Goal: Information Seeking & Learning: Learn about a topic

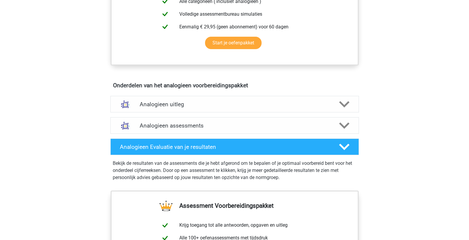
scroll to position [296, 0]
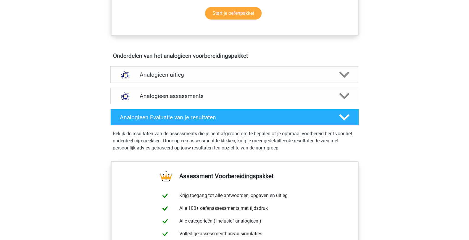
click at [305, 72] on h4 "Analogieen uitleg" at bounding box center [235, 74] width 190 height 7
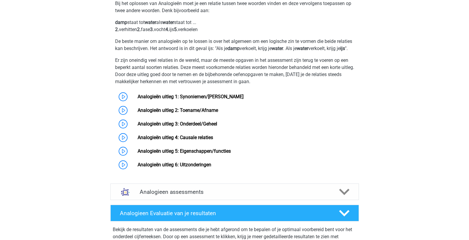
scroll to position [385, 0]
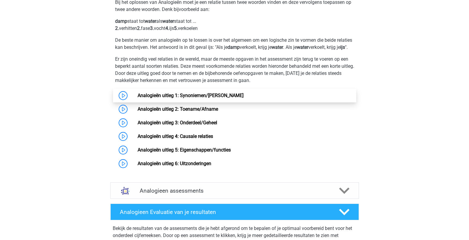
click at [228, 98] on link "Analogieën uitleg 1: Synoniemen/Antoniemen" at bounding box center [191, 96] width 106 height 6
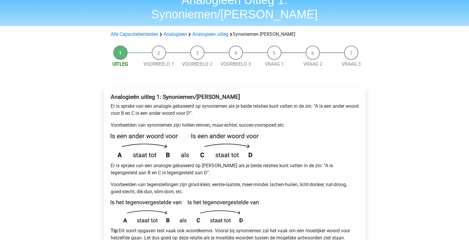
scroll to position [89, 0]
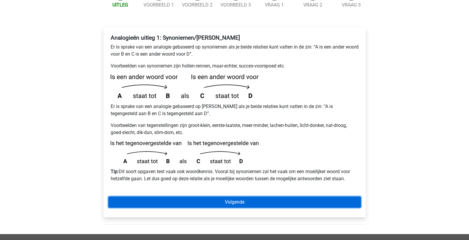
click at [263, 197] on link "Volgende" at bounding box center [234, 202] width 253 height 11
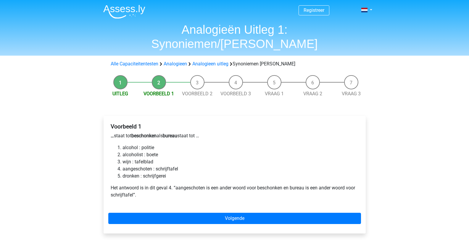
scroll to position [30, 0]
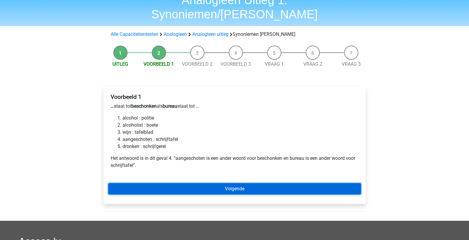
click at [226, 183] on link "Volgende" at bounding box center [234, 188] width 253 height 11
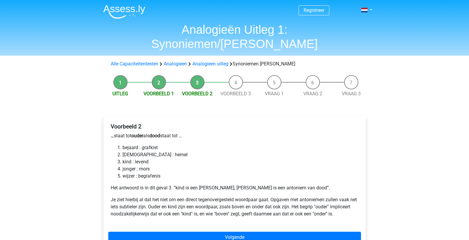
scroll to position [30, 0]
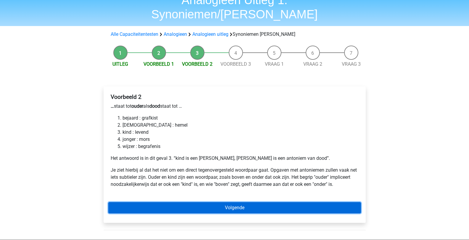
click at [240, 202] on link "Volgende" at bounding box center [234, 207] width 253 height 11
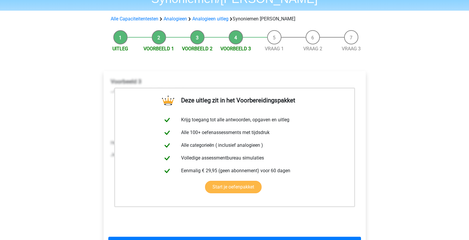
scroll to position [89, 0]
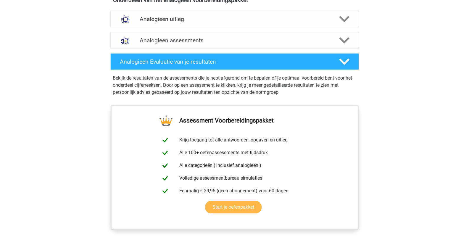
scroll to position [296, 0]
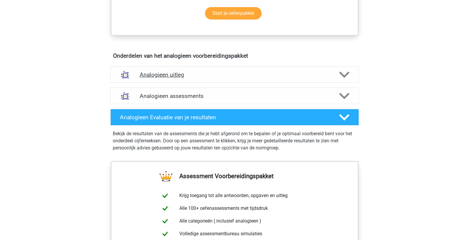
click at [213, 80] on div "Analogieen uitleg" at bounding box center [234, 74] width 249 height 17
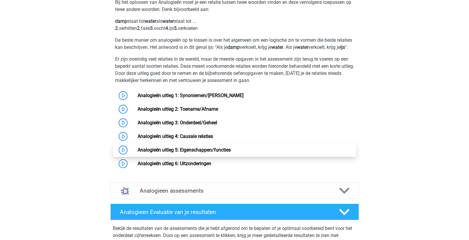
scroll to position [414, 0]
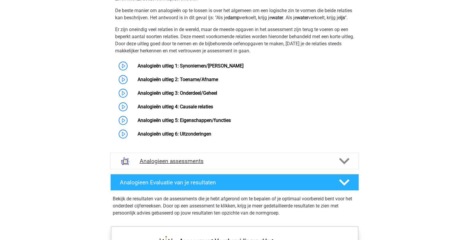
click at [240, 165] on h4 "Analogieen assessments" at bounding box center [235, 161] width 190 height 7
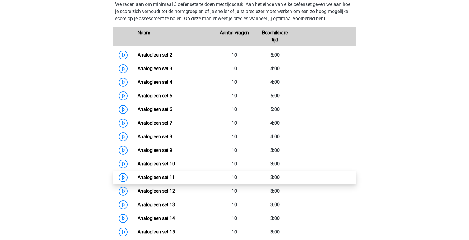
scroll to position [533, 0]
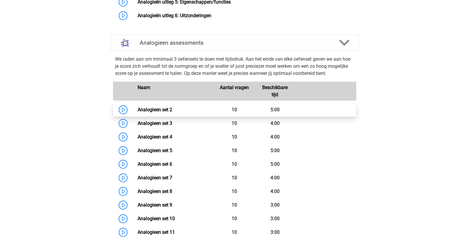
click at [172, 112] on link "Analogieen set 2" at bounding box center [155, 110] width 35 height 6
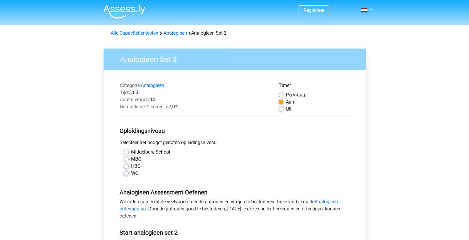
scroll to position [59, 0]
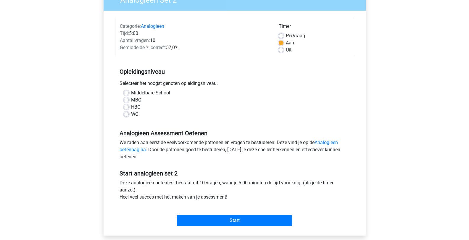
click at [153, 93] on label "Middelbare School" at bounding box center [150, 92] width 39 height 7
click at [129, 93] on input "Middelbare School" at bounding box center [126, 92] width 5 height 6
radio input "true"
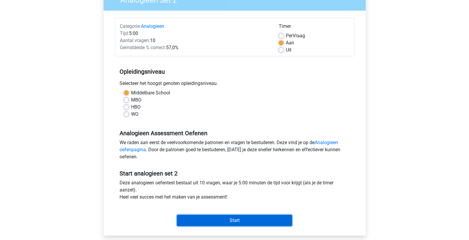
click at [239, 218] on input "Start" at bounding box center [234, 220] width 115 height 11
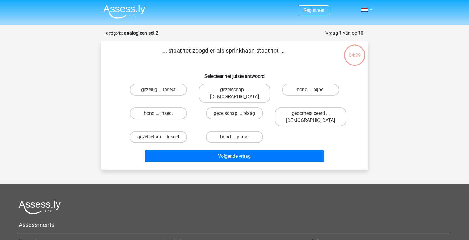
click at [167, 112] on div "hond ... insect" at bounding box center [158, 117] width 76 height 24
click at [167, 107] on label "hond ... insect" at bounding box center [158, 113] width 57 height 12
click at [162, 113] on input "hond ... insect" at bounding box center [160, 115] width 4 height 4
radio input "true"
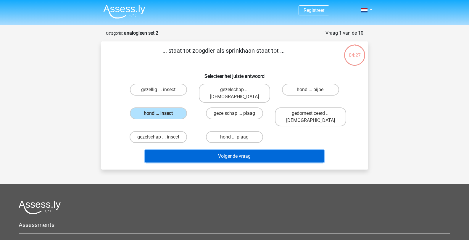
click at [239, 150] on button "Volgende vraag" at bounding box center [234, 156] width 179 height 12
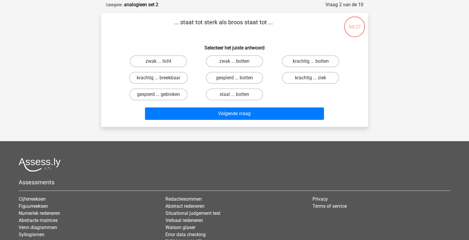
scroll to position [30, 0]
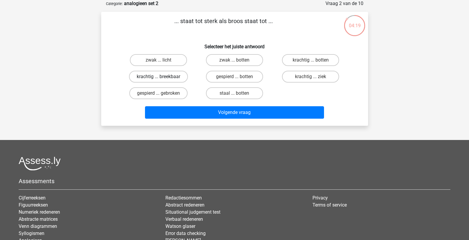
click at [171, 75] on label "krachtig ... breekbaar" at bounding box center [158, 77] width 59 height 12
click at [162, 77] on input "krachtig ... breekbaar" at bounding box center [160, 79] width 4 height 4
radio input "true"
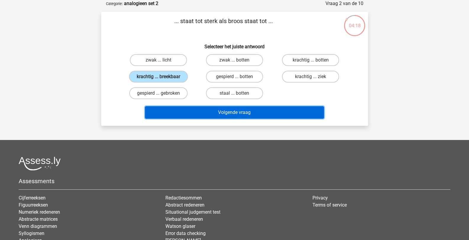
click at [218, 110] on button "Volgende vraag" at bounding box center [234, 112] width 179 height 12
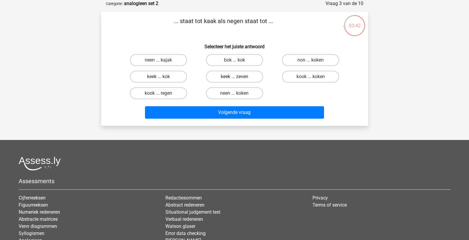
click at [241, 75] on label "keek ... zeven" at bounding box center [234, 77] width 57 height 12
click at [238, 77] on input "keek ... zeven" at bounding box center [236, 79] width 4 height 4
radio input "true"
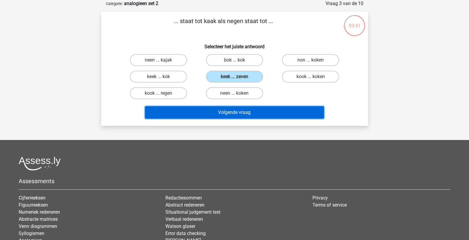
click at [255, 107] on button "Volgende vraag" at bounding box center [234, 112] width 179 height 12
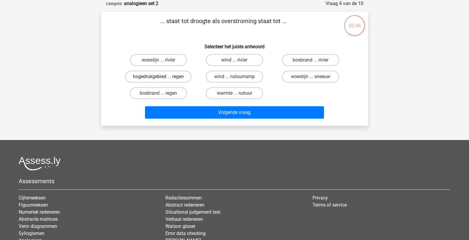
click at [184, 78] on label "hogedrukgebied ... regen" at bounding box center [158, 77] width 66 height 12
click at [162, 78] on input "hogedrukgebied ... regen" at bounding box center [160, 79] width 4 height 4
radio input "true"
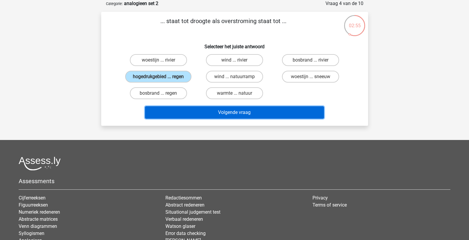
click at [246, 108] on button "Volgende vraag" at bounding box center [234, 112] width 179 height 12
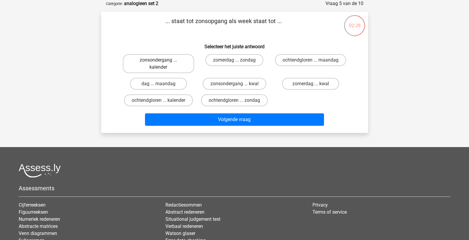
click at [185, 69] on label "zonsondergang ... kalender" at bounding box center [158, 63] width 71 height 19
click at [162, 64] on input "zonsondergang ... kalender" at bounding box center [160, 62] width 4 height 4
radio input "true"
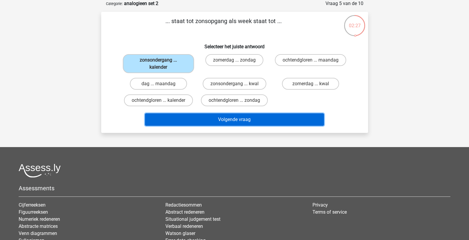
click at [251, 117] on button "Volgende vraag" at bounding box center [234, 119] width 179 height 12
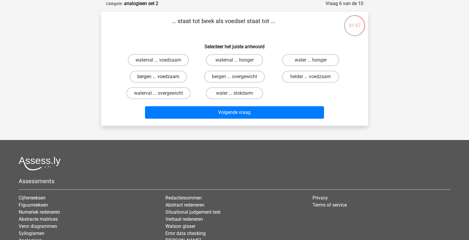
click at [172, 76] on label "bergen ... voedzaam" at bounding box center [158, 77] width 57 height 12
click at [162, 77] on input "bergen ... voedzaam" at bounding box center [160, 79] width 4 height 4
radio input "true"
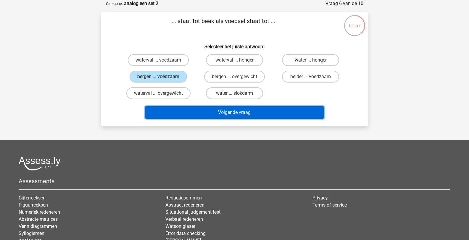
click at [223, 107] on button "Volgende vraag" at bounding box center [234, 112] width 179 height 12
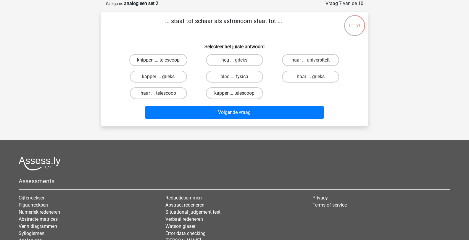
click at [176, 61] on label "knippen ... telescoop" at bounding box center [158, 60] width 58 height 12
click at [162, 61] on input "knippen ... telescoop" at bounding box center [160, 62] width 4 height 4
radio input "true"
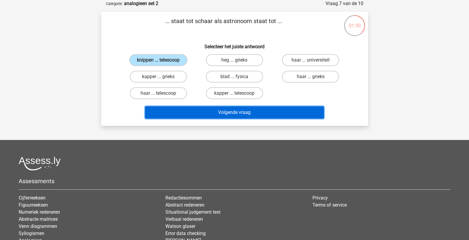
click at [223, 113] on button "Volgende vraag" at bounding box center [234, 112] width 179 height 12
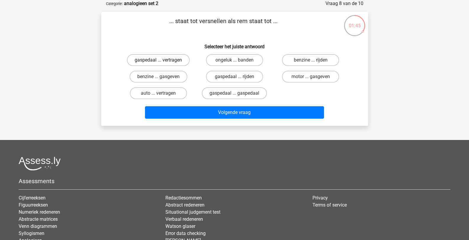
click at [181, 62] on label "gaspedaal ... vertragen" at bounding box center [158, 60] width 63 height 12
click at [162, 62] on input "gaspedaal ... vertragen" at bounding box center [160, 62] width 4 height 4
radio input "true"
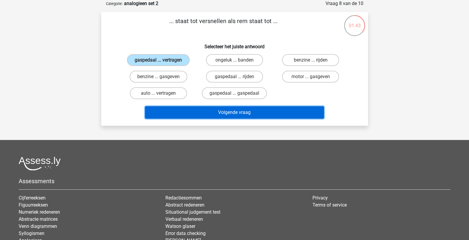
click at [211, 113] on button "Volgende vraag" at bounding box center [234, 112] width 179 height 12
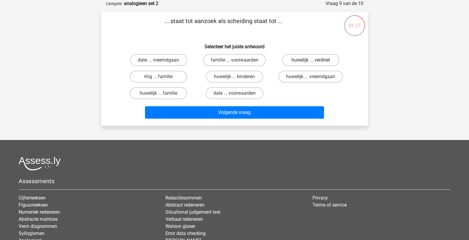
click at [301, 63] on label "huwelijk ... verdriet" at bounding box center [310, 60] width 57 height 12
click at [311, 63] on input "huwelijk ... verdriet" at bounding box center [313, 62] width 4 height 4
radio input "true"
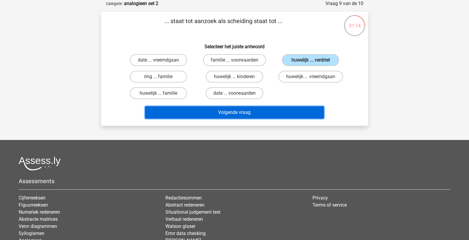
click at [289, 109] on button "Volgende vraag" at bounding box center [234, 112] width 179 height 12
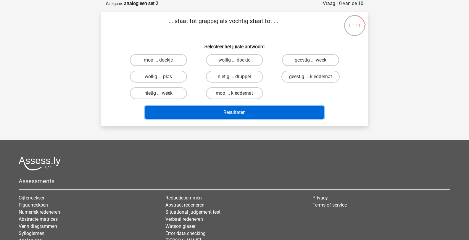
click at [262, 113] on button "Resultaten" at bounding box center [234, 112] width 179 height 12
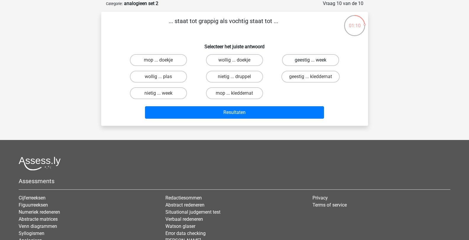
click at [307, 54] on label "geestig ... week" at bounding box center [310, 60] width 57 height 12
click at [311, 60] on input "geestig ... week" at bounding box center [313, 62] width 4 height 4
radio input "true"
click at [299, 59] on label "geestig ... week" at bounding box center [310, 60] width 57 height 12
click at [311, 60] on input "geestig ... week" at bounding box center [313, 62] width 4 height 4
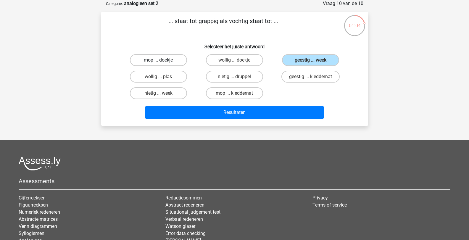
click at [176, 65] on label "mop ... doekje" at bounding box center [158, 60] width 57 height 12
click at [162, 64] on input "mop ... doekje" at bounding box center [160, 62] width 4 height 4
radio input "true"
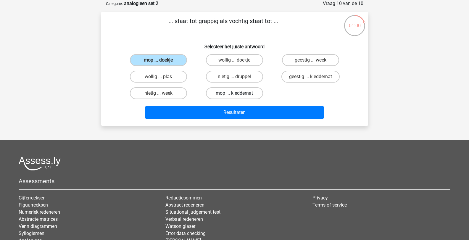
click at [222, 91] on label "mop ... kleddernat" at bounding box center [234, 93] width 57 height 12
click at [234, 93] on input "mop ... kleddernat" at bounding box center [236, 95] width 4 height 4
radio input "true"
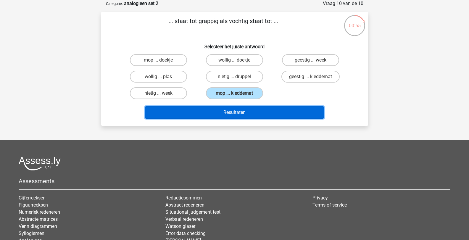
click at [263, 110] on button "Resultaten" at bounding box center [234, 112] width 179 height 12
